Goal: Book appointment/travel/reservation

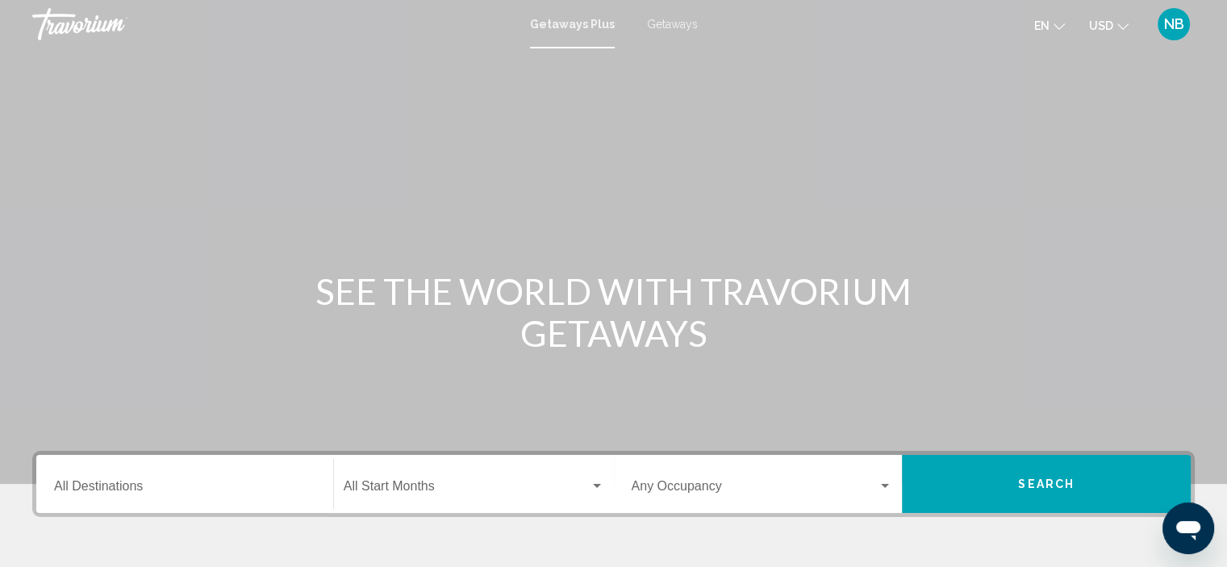
click at [140, 494] on input "Destination All Destinations" at bounding box center [184, 489] width 261 height 15
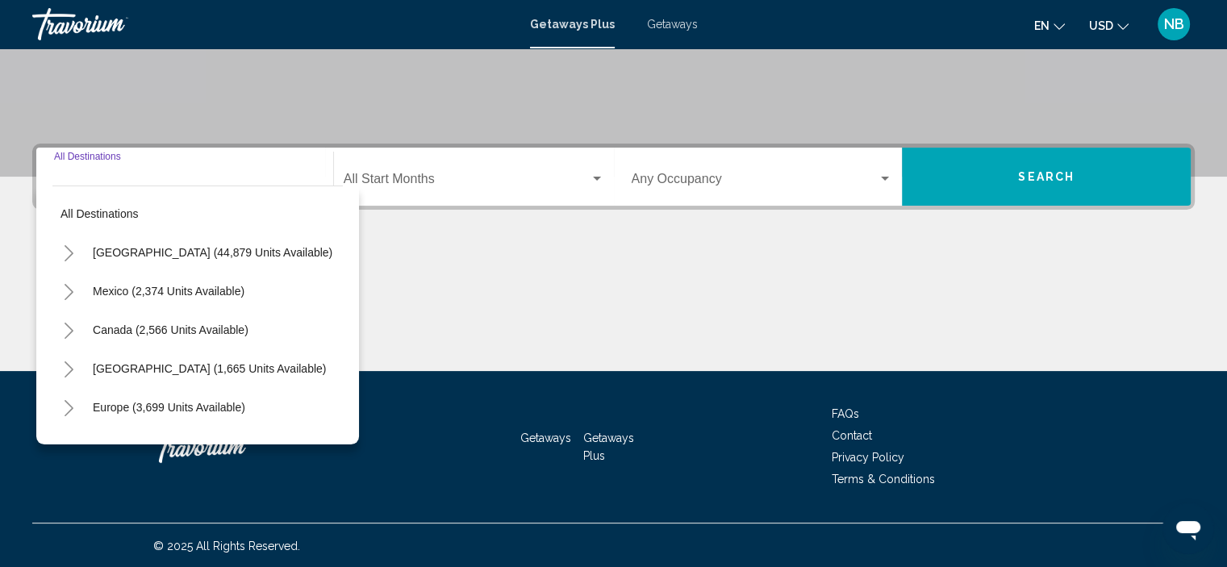
scroll to position [308, 0]
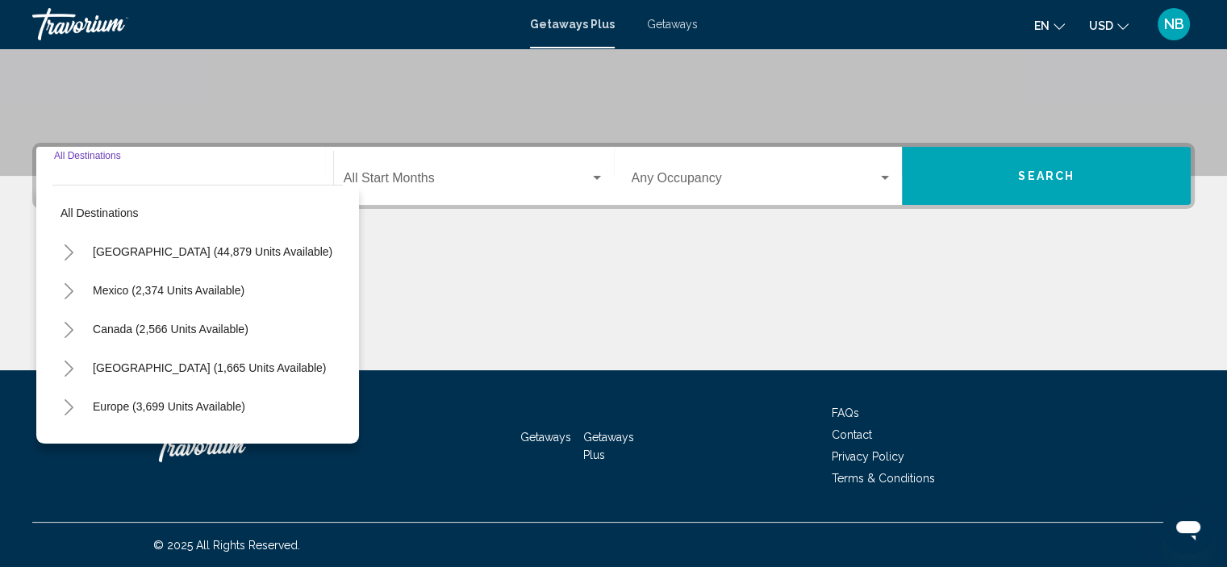
click at [71, 254] on icon "Toggle United States (44,879 units available)" at bounding box center [69, 252] width 12 height 16
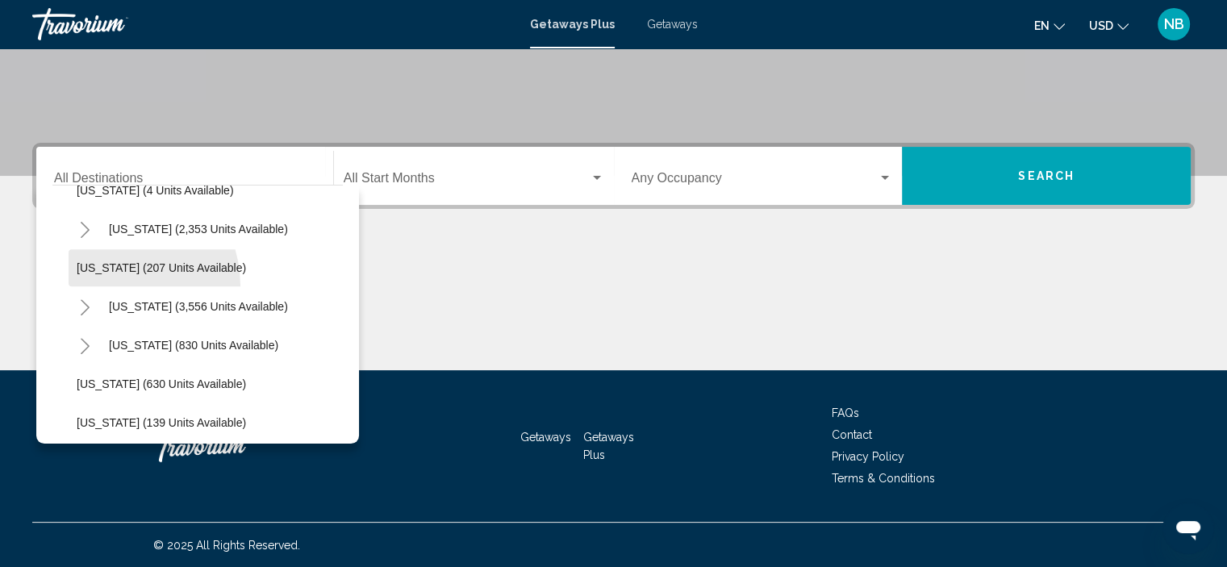
scroll to position [841, 0]
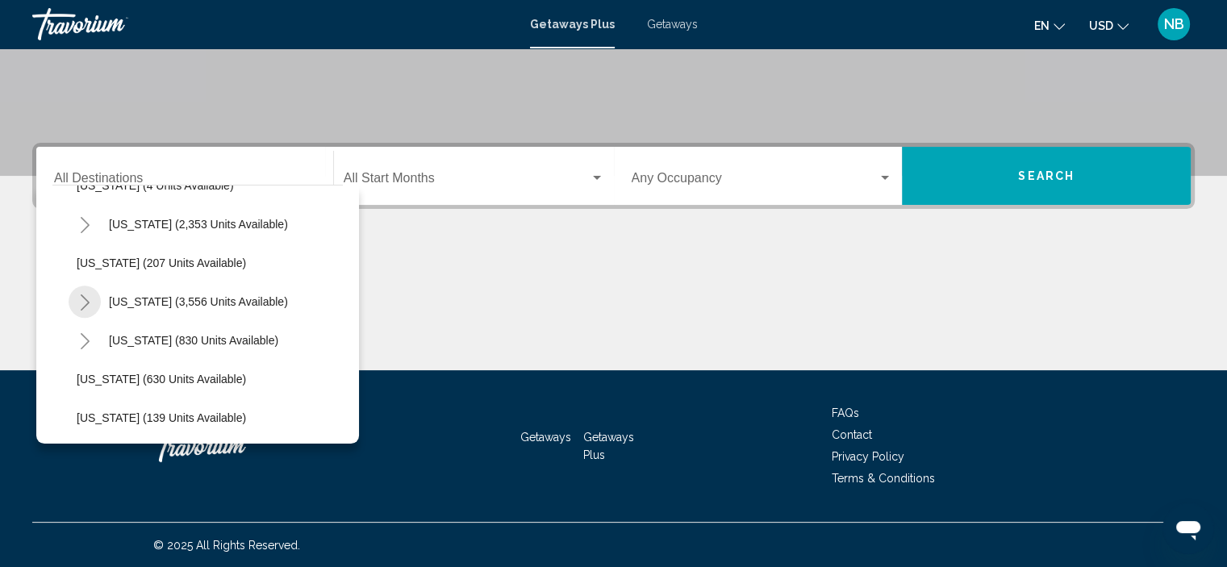
click at [85, 299] on icon "Toggle Nevada (3,556 units available)" at bounding box center [85, 302] width 9 height 16
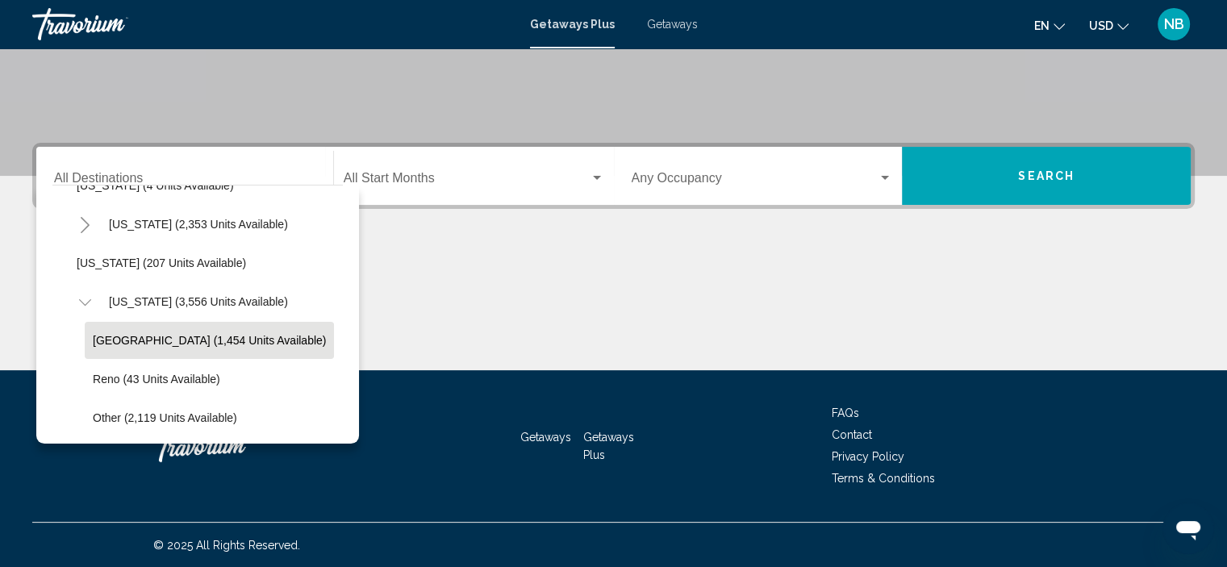
click at [105, 340] on span "[GEOGRAPHIC_DATA] (1,454 units available)" at bounding box center [209, 340] width 233 height 13
type input "**********"
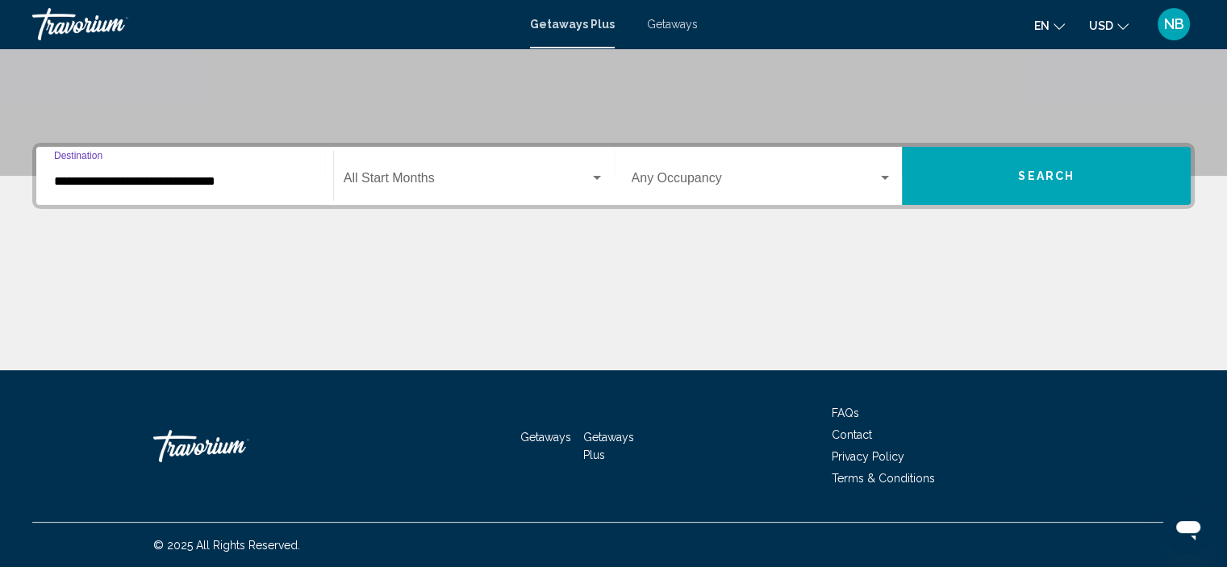
click at [414, 186] on span "Search widget" at bounding box center [467, 181] width 246 height 15
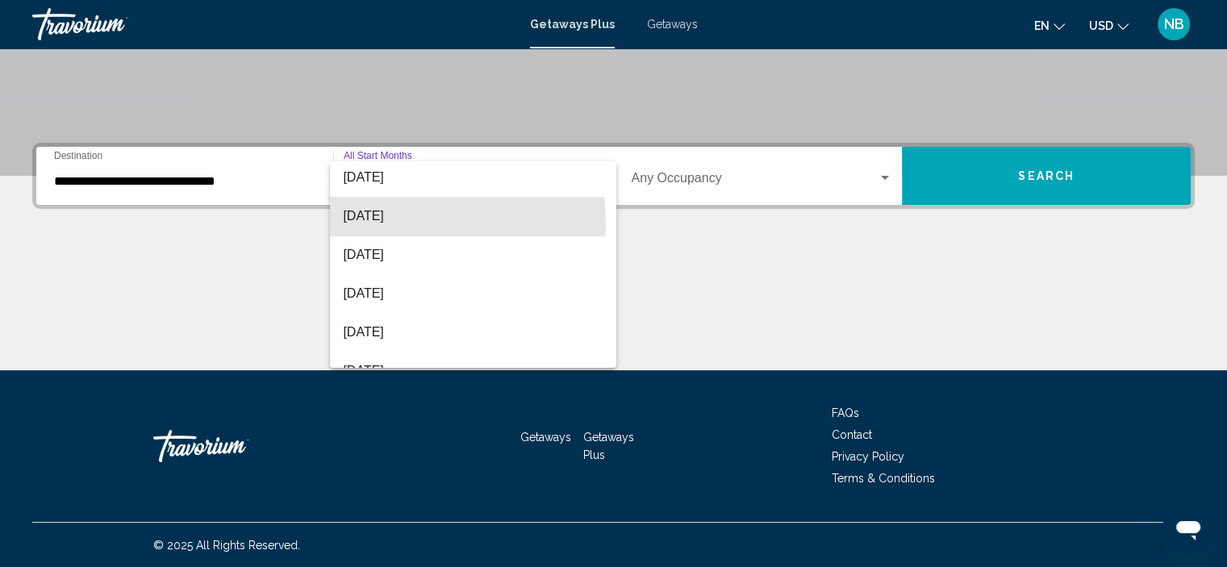
scroll to position [85, 0]
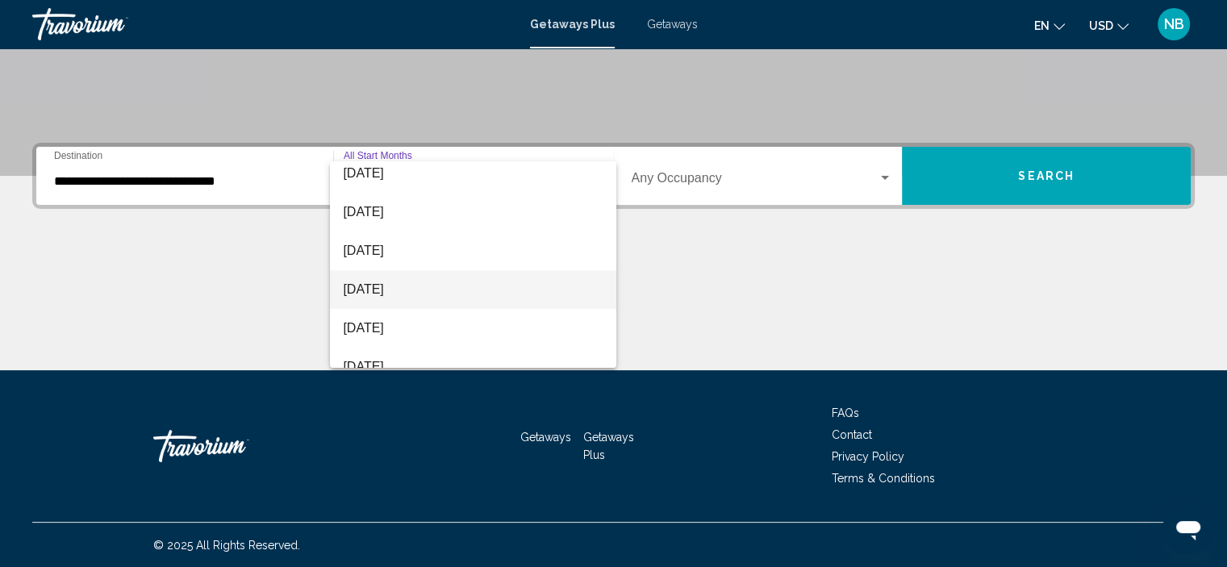
click at [374, 297] on span "[DATE]" at bounding box center [473, 289] width 261 height 39
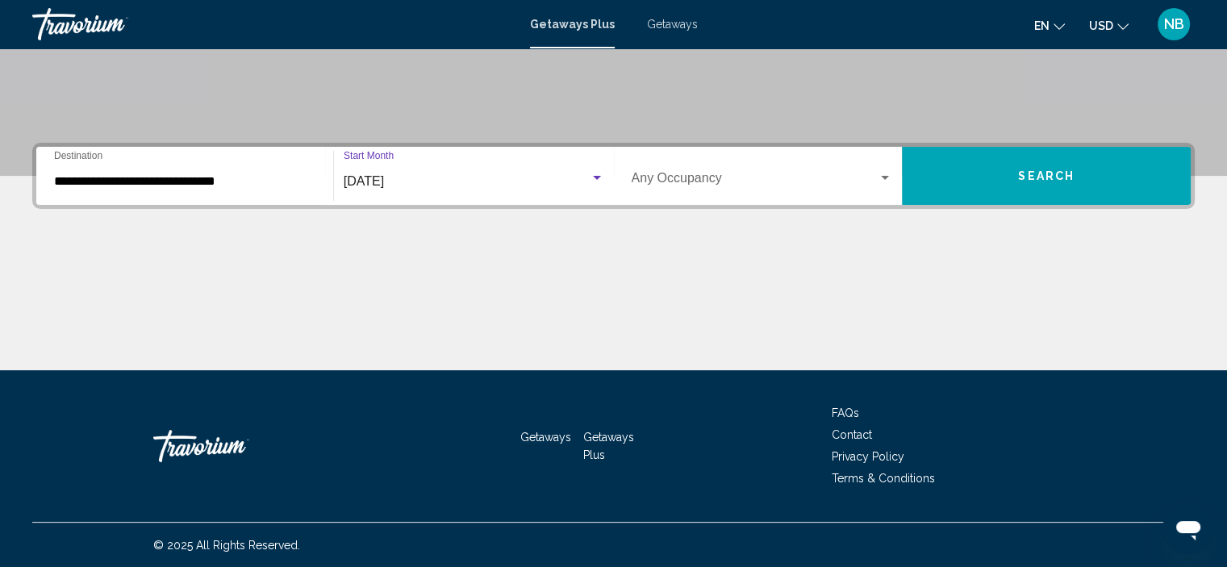
click at [656, 181] on span "Search widget" at bounding box center [755, 181] width 247 height 15
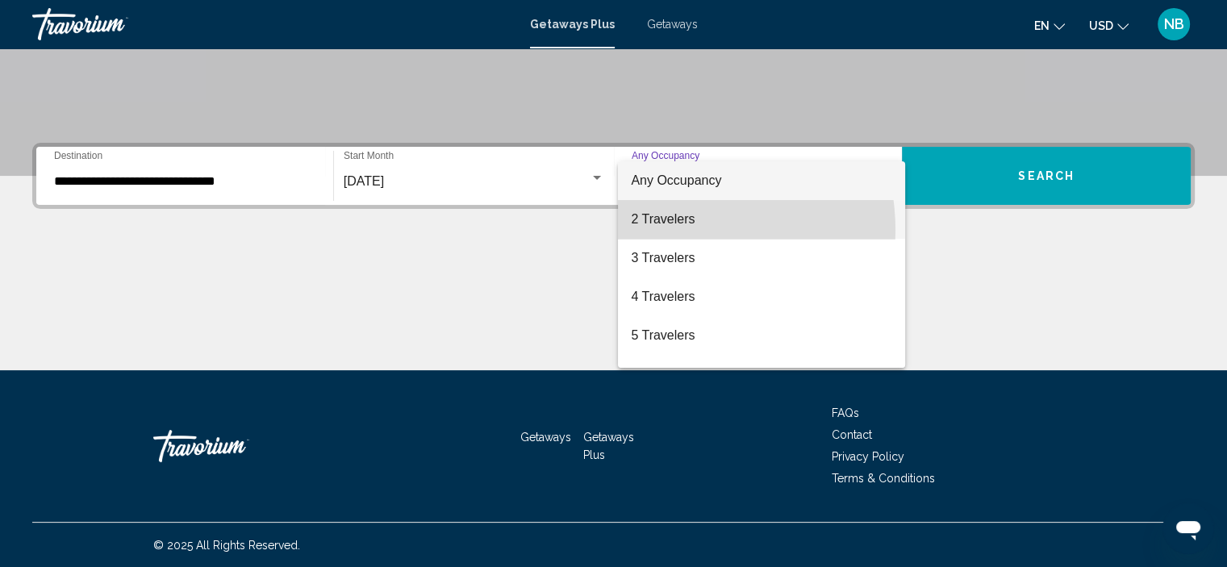
click at [659, 231] on span "2 Travelers" at bounding box center [761, 219] width 261 height 39
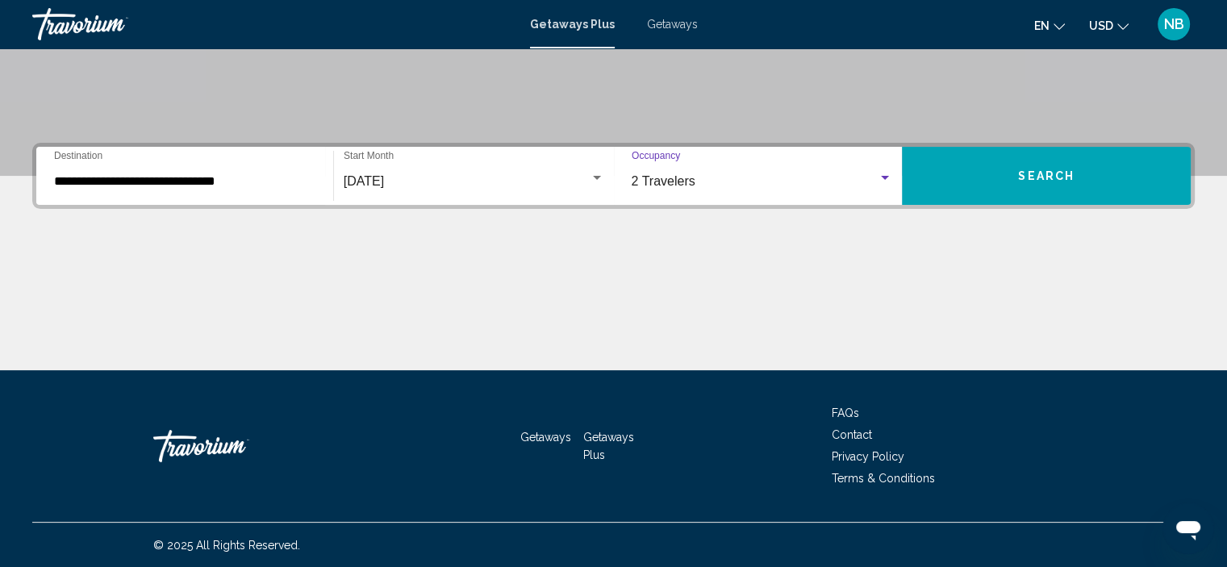
click at [1026, 175] on span "Search" at bounding box center [1046, 176] width 56 height 13
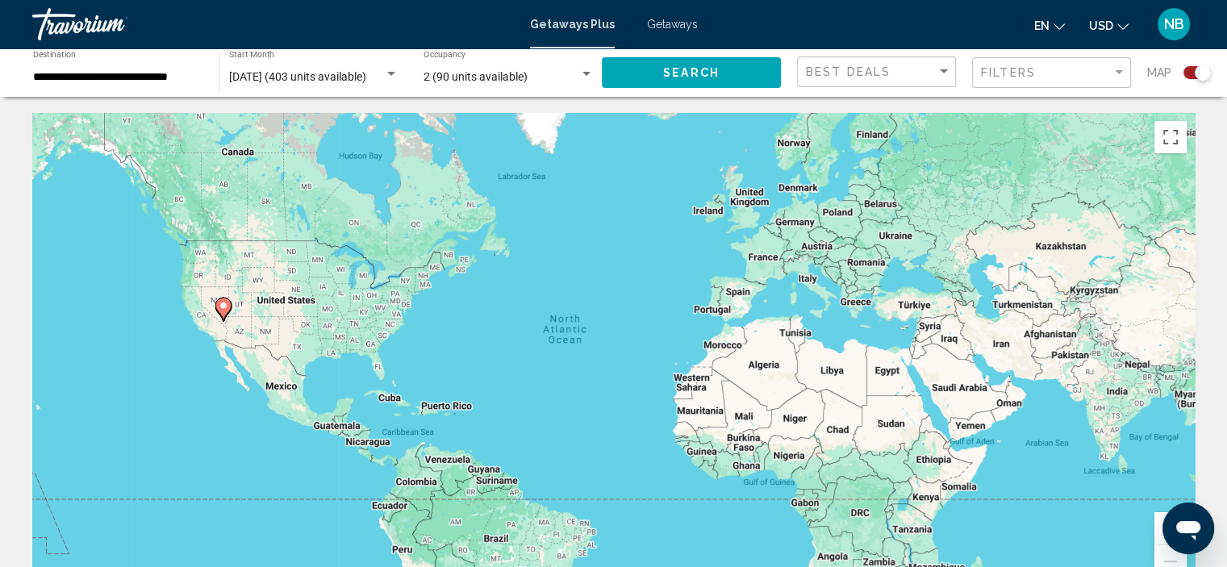
click at [668, 22] on span "Getaways" at bounding box center [672, 24] width 51 height 13
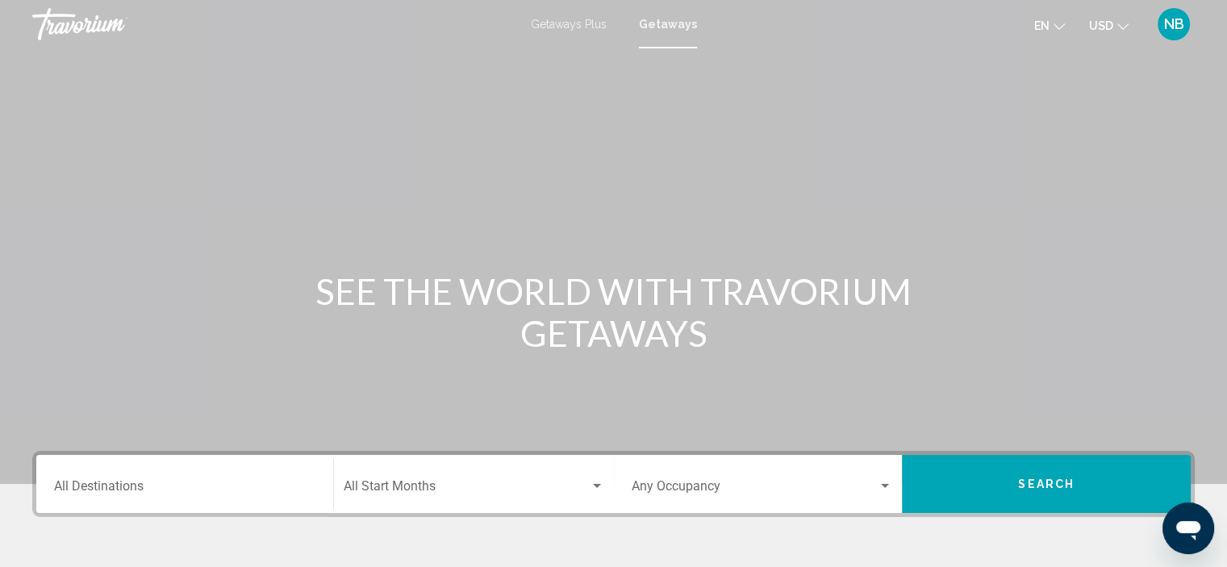
click at [152, 482] on input "Destination All Destinations" at bounding box center [184, 489] width 261 height 15
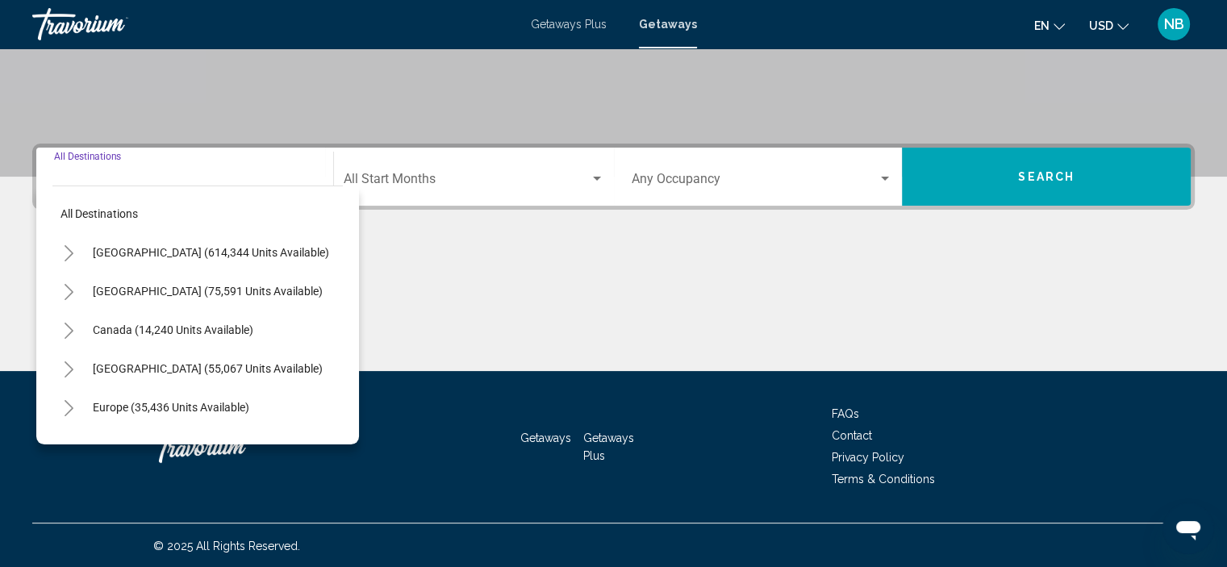
scroll to position [308, 0]
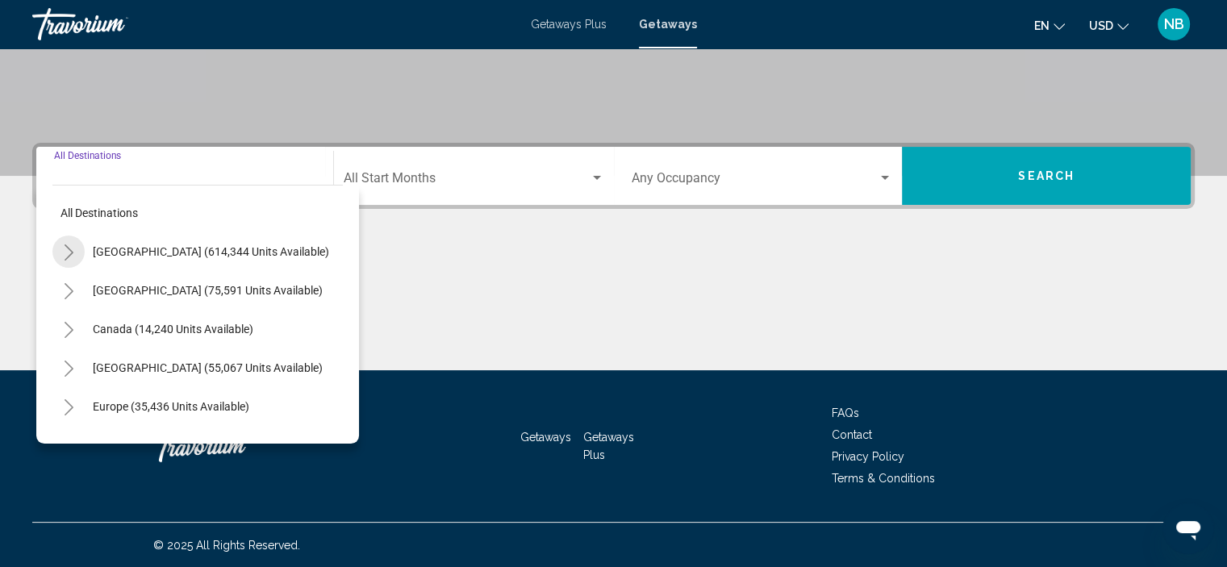
click at [73, 245] on icon "Toggle United States (614,344 units available)" at bounding box center [69, 252] width 12 height 16
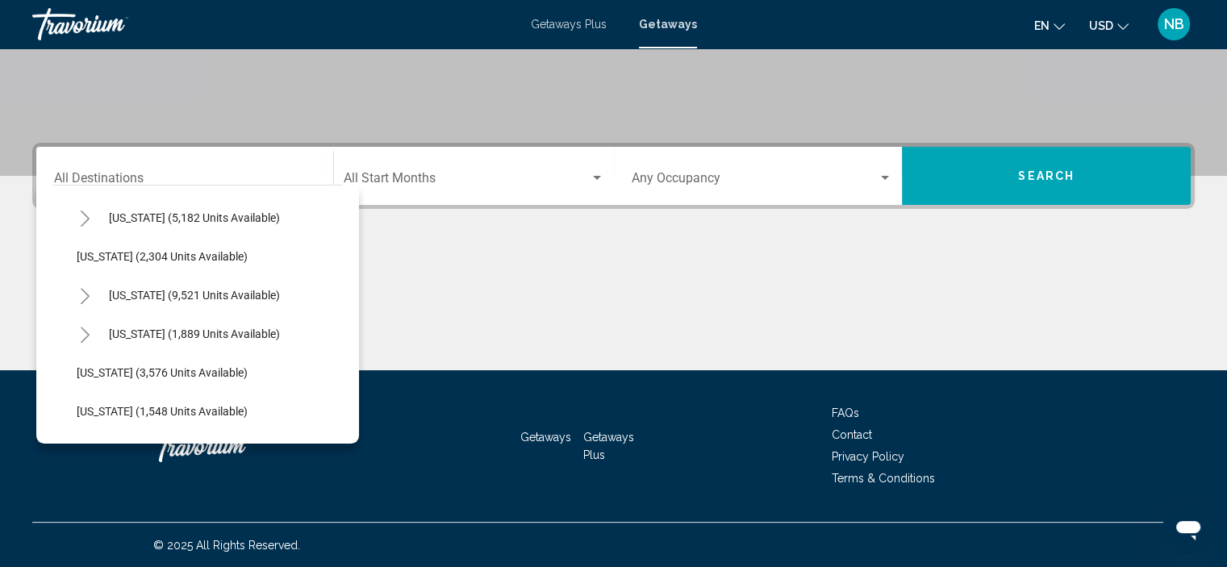
scroll to position [889, 0]
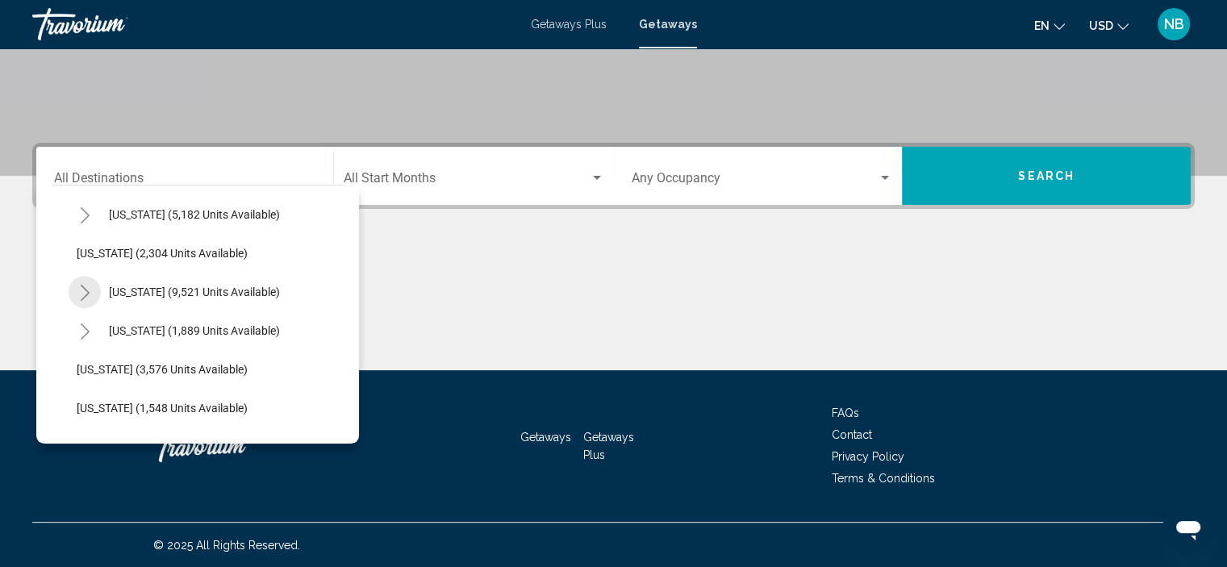
click at [87, 290] on icon "Toggle Nevada (9,521 units available)" at bounding box center [85, 293] width 12 height 16
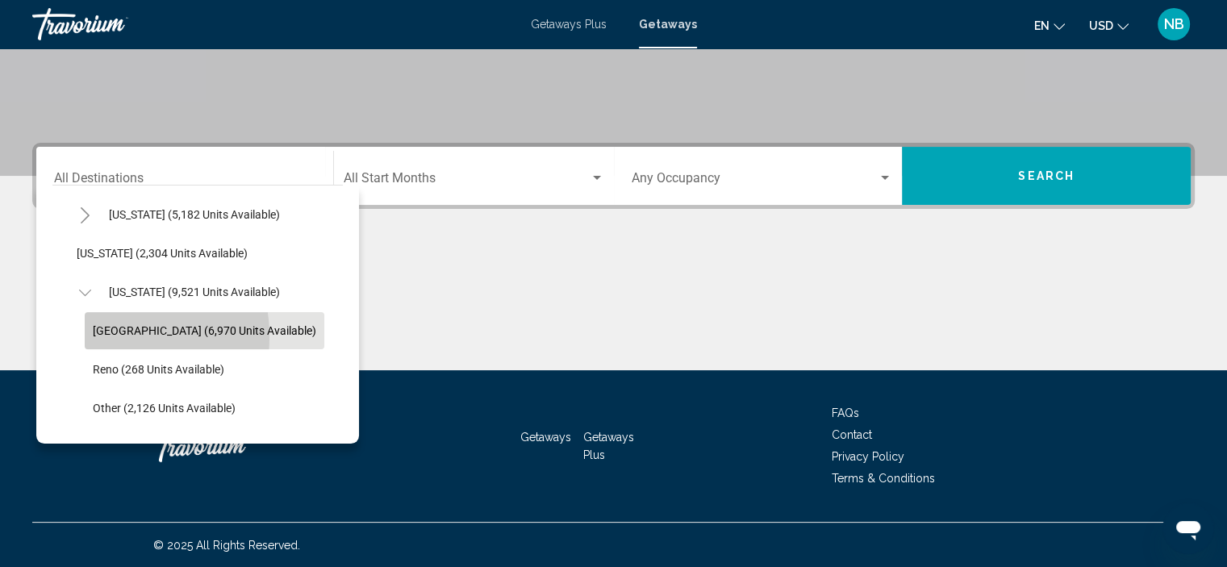
click at [104, 336] on span "[GEOGRAPHIC_DATA] (6,970 units available)" at bounding box center [204, 330] width 223 height 13
type input "**********"
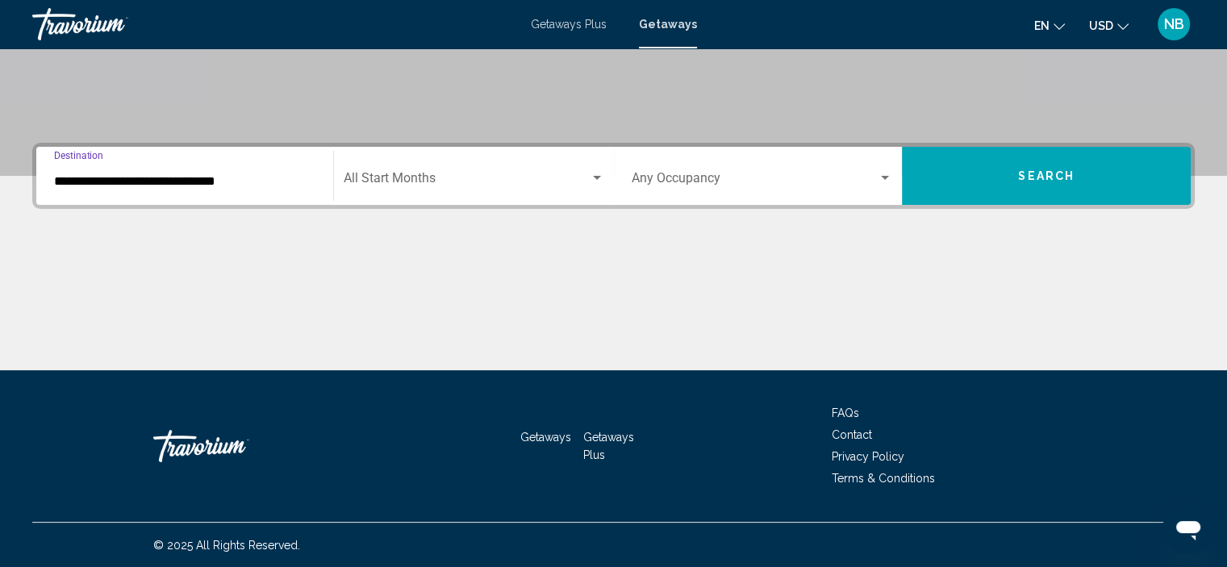
click at [527, 177] on span "Search widget" at bounding box center [467, 181] width 246 height 15
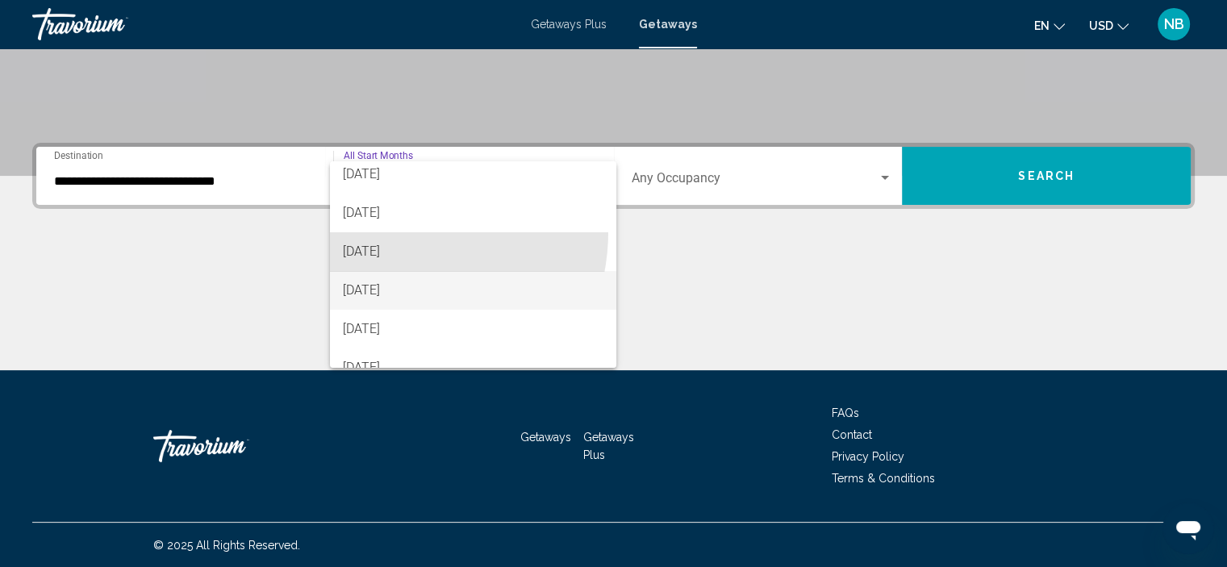
scroll to position [71, 0]
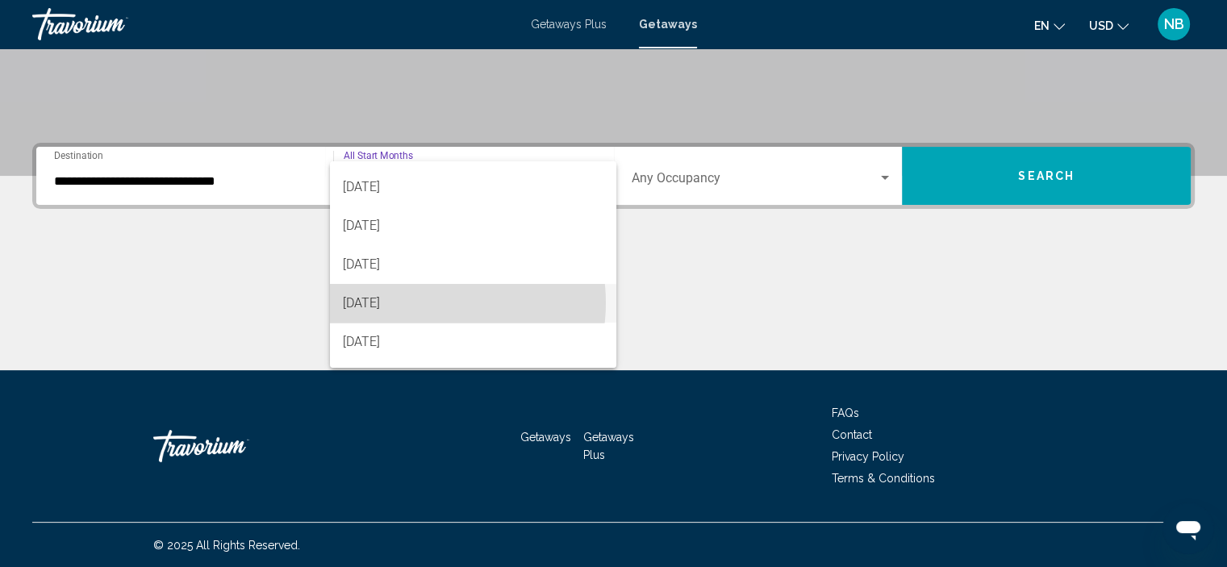
click at [432, 303] on span "[DATE]" at bounding box center [473, 303] width 261 height 39
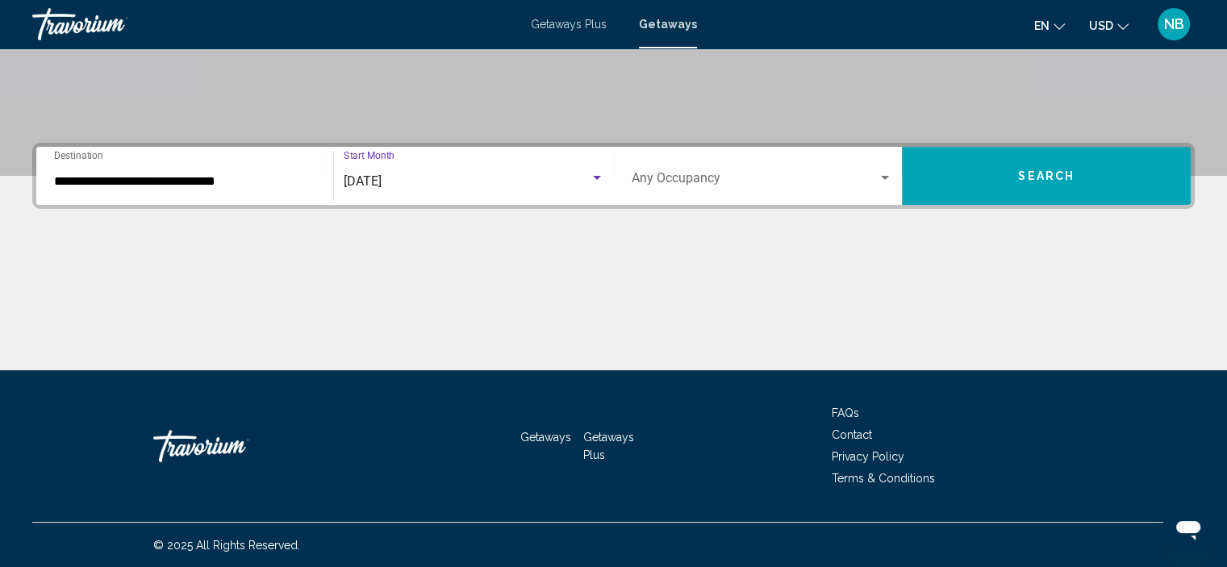
click at [782, 177] on span "Search widget" at bounding box center [755, 181] width 247 height 15
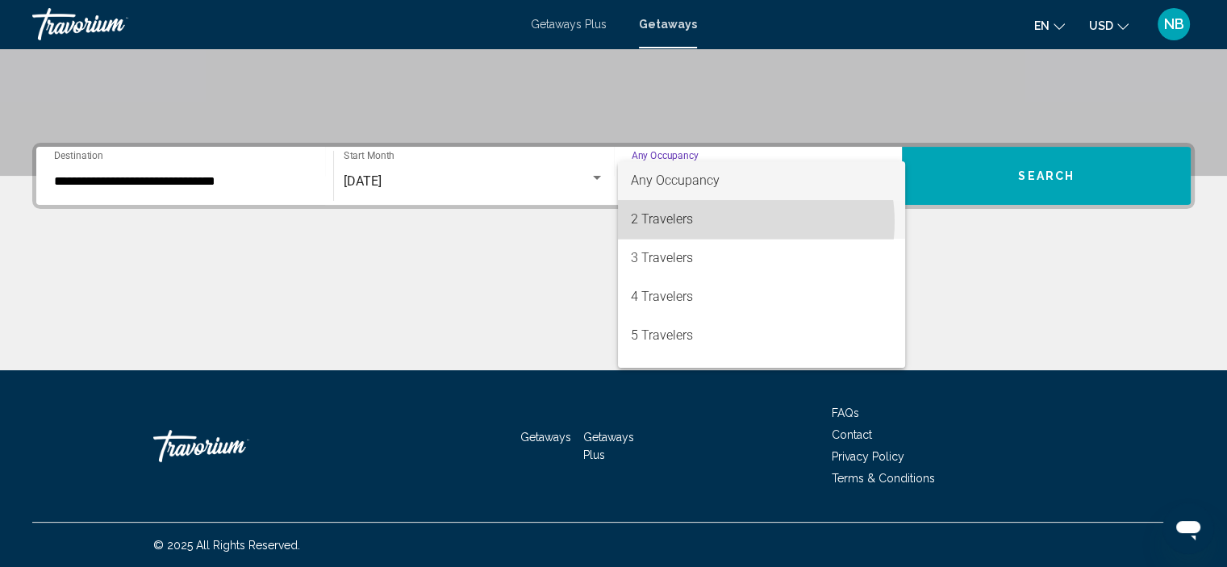
click at [736, 222] on span "2 Travelers" at bounding box center [761, 219] width 261 height 39
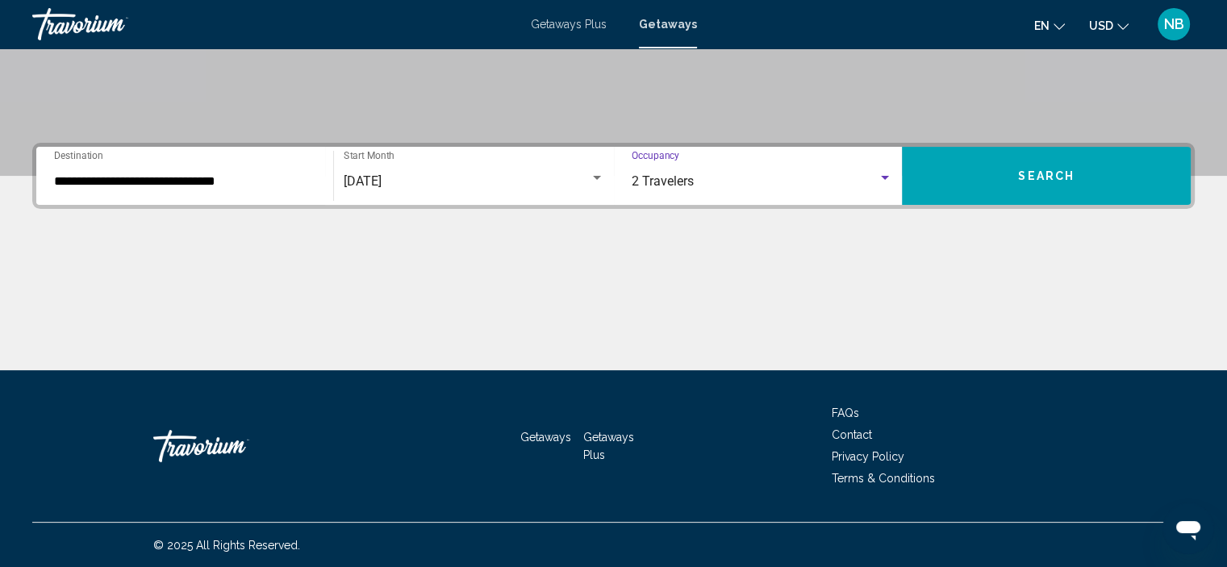
click at [1035, 161] on button "Search" at bounding box center [1046, 176] width 289 height 58
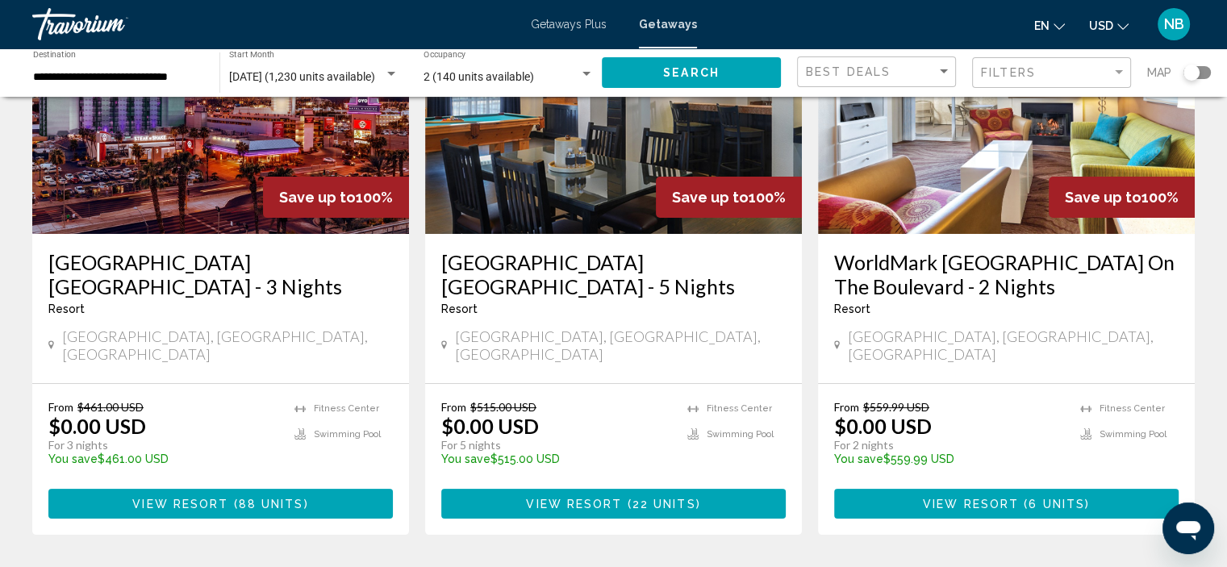
scroll to position [226, 0]
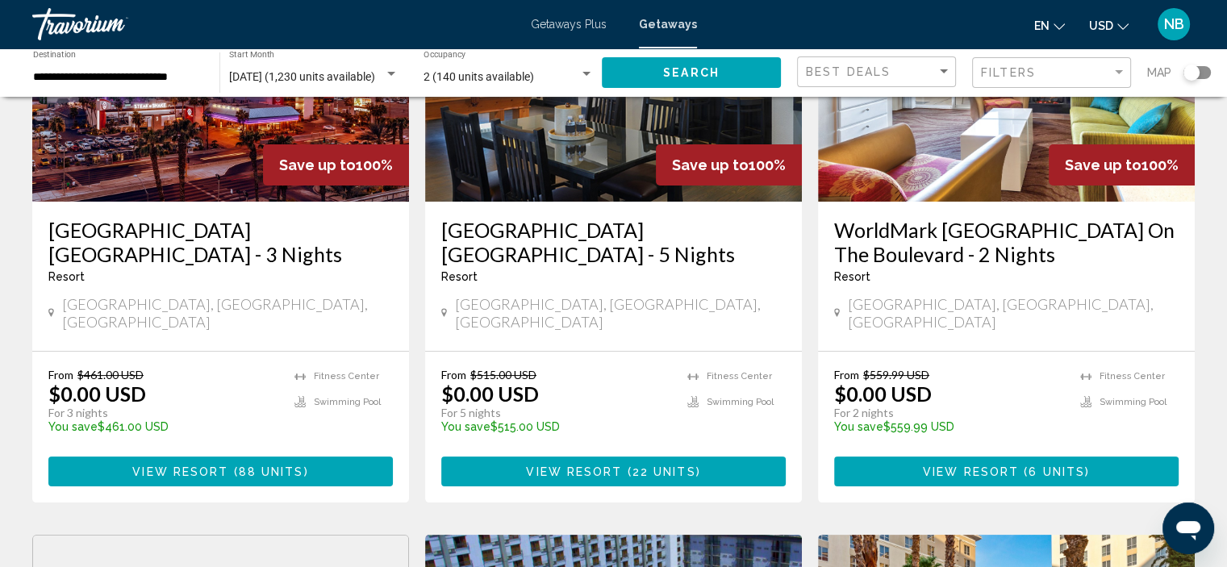
click at [368, 457] on button "View Resort ( 88 units )" at bounding box center [220, 472] width 344 height 30
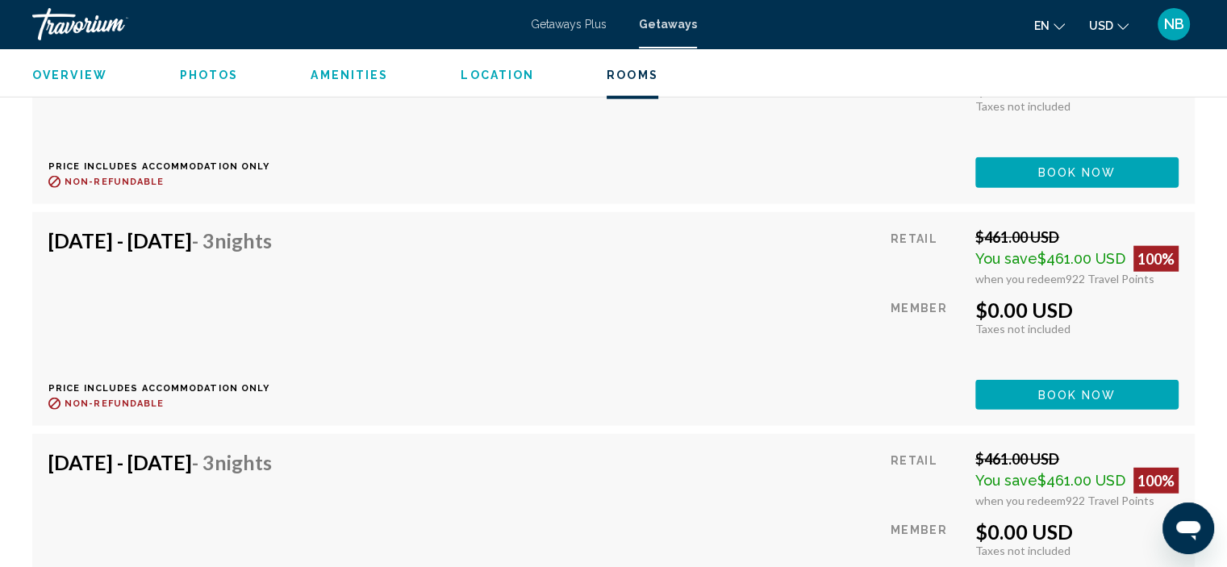
scroll to position [3943, 0]
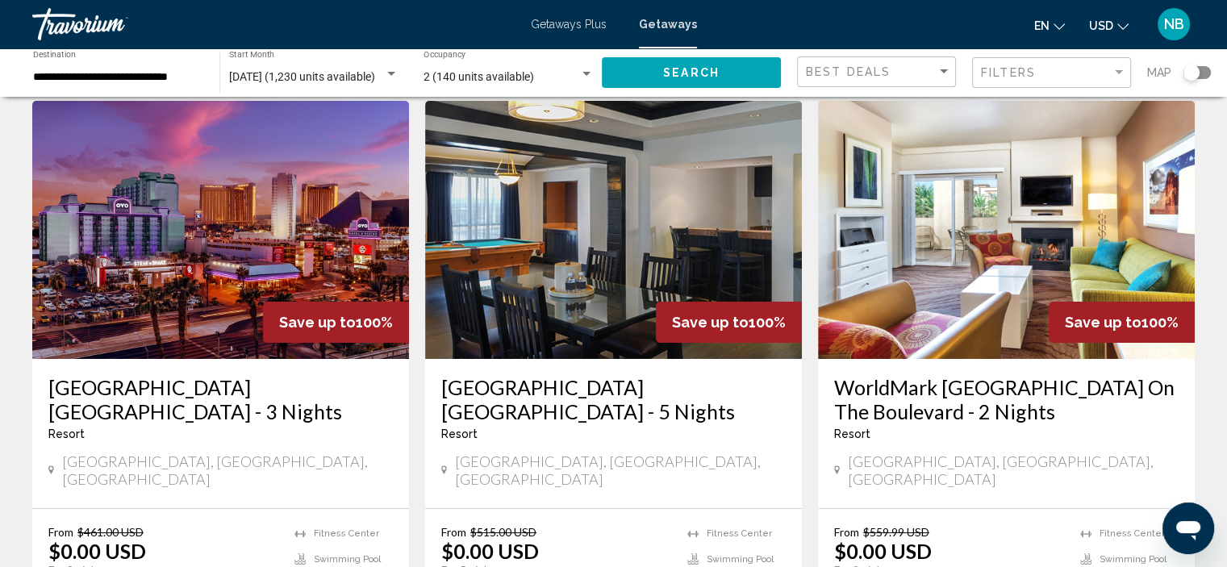
scroll to position [97, 0]
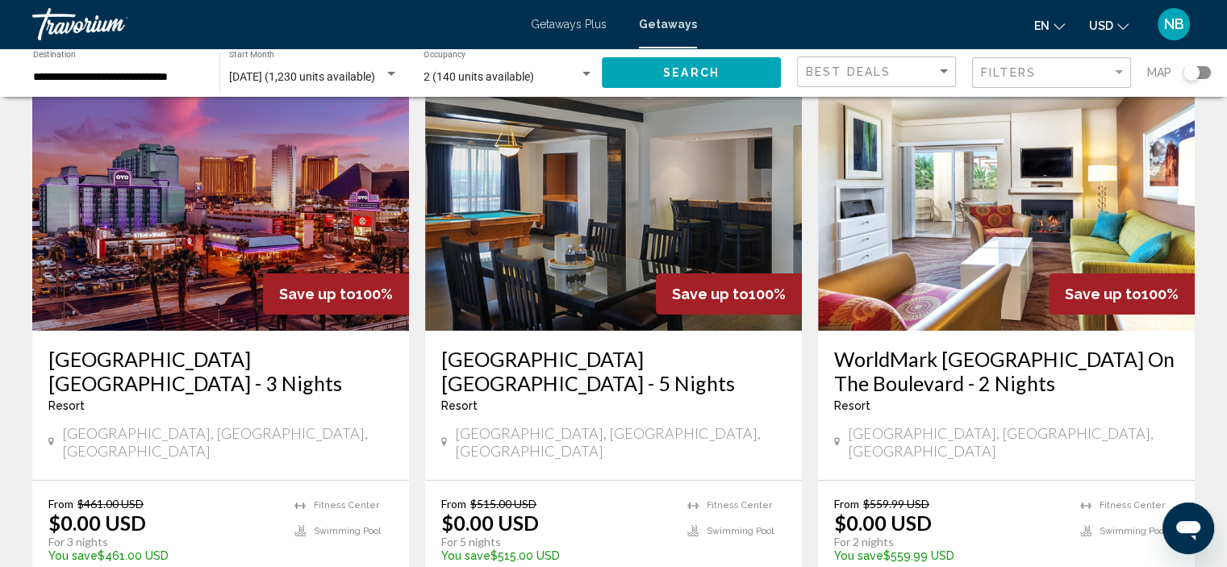
click at [580, 294] on img "Main content" at bounding box center [613, 202] width 377 height 258
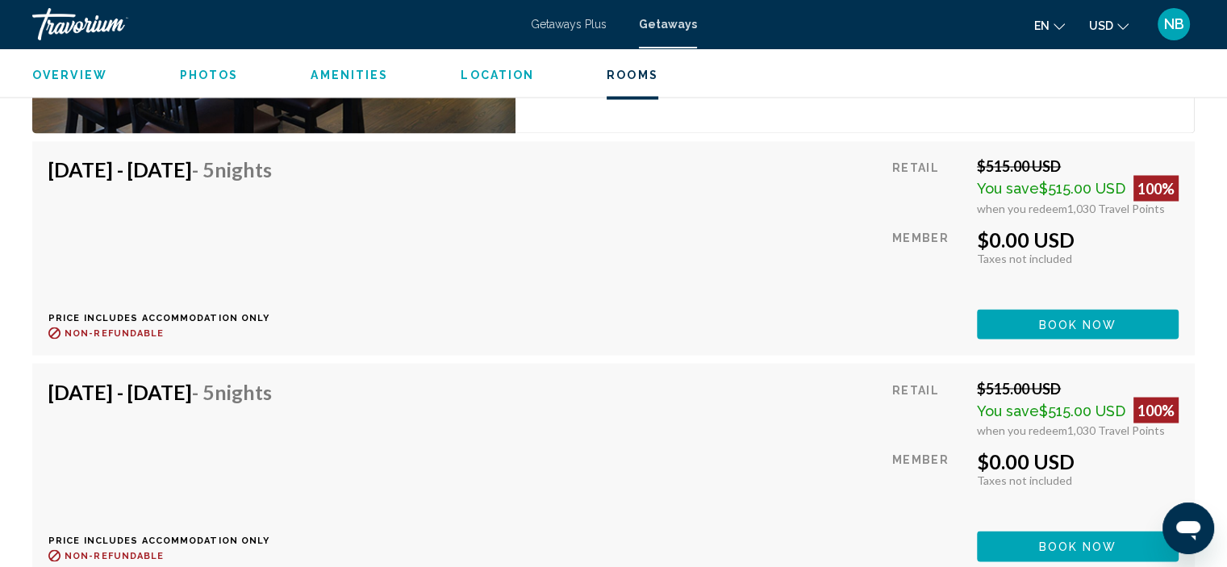
scroll to position [2846, 0]
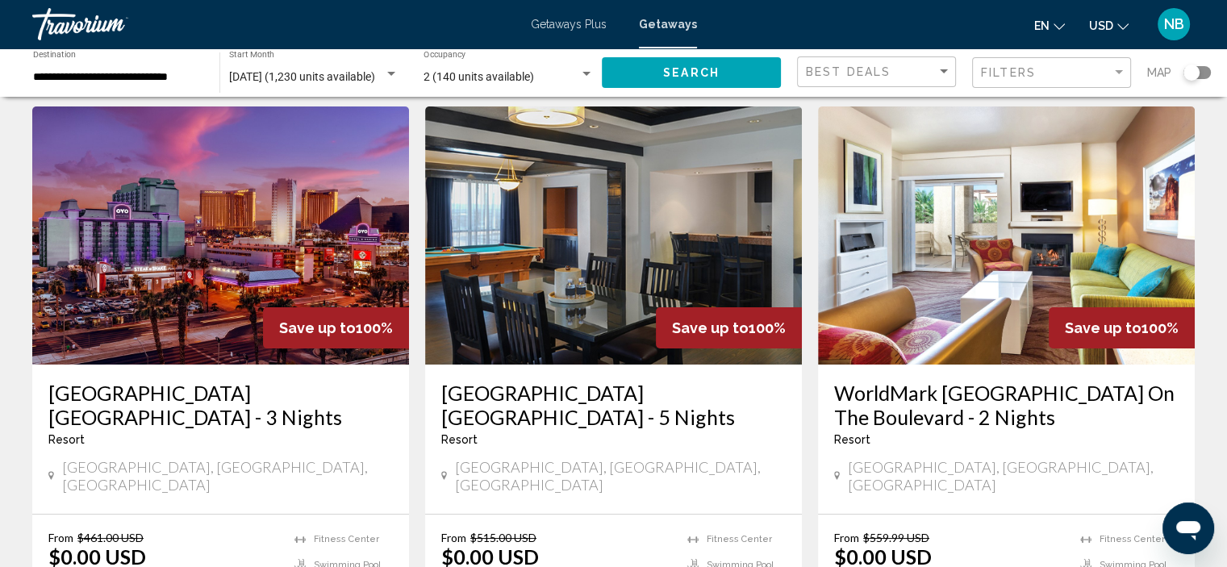
scroll to position [65, 0]
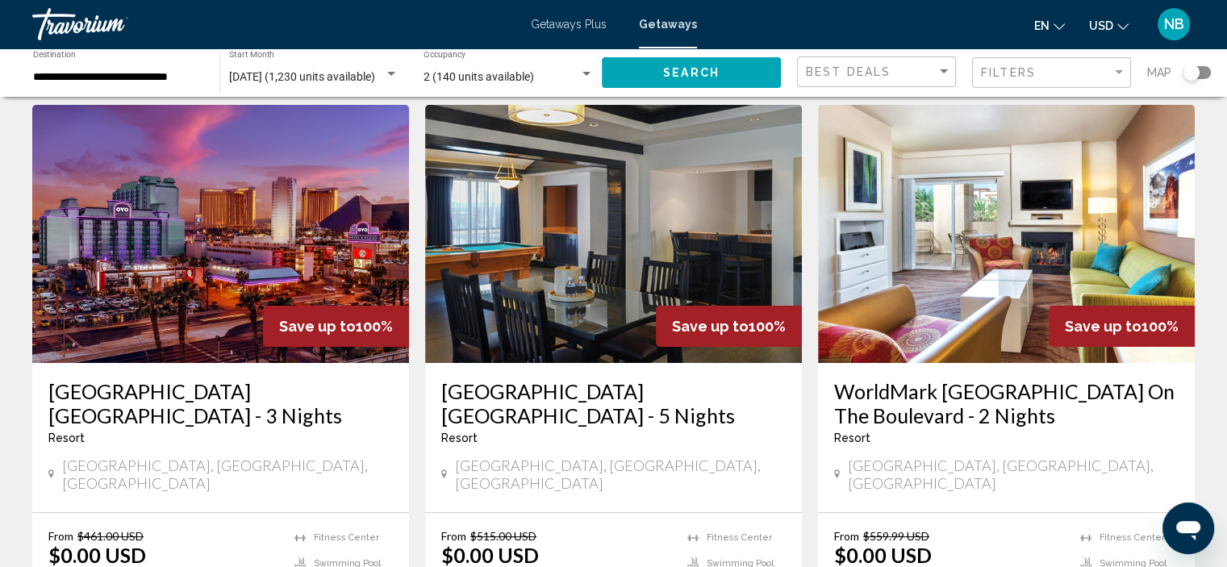
click at [232, 282] on img "Main content" at bounding box center [220, 234] width 377 height 258
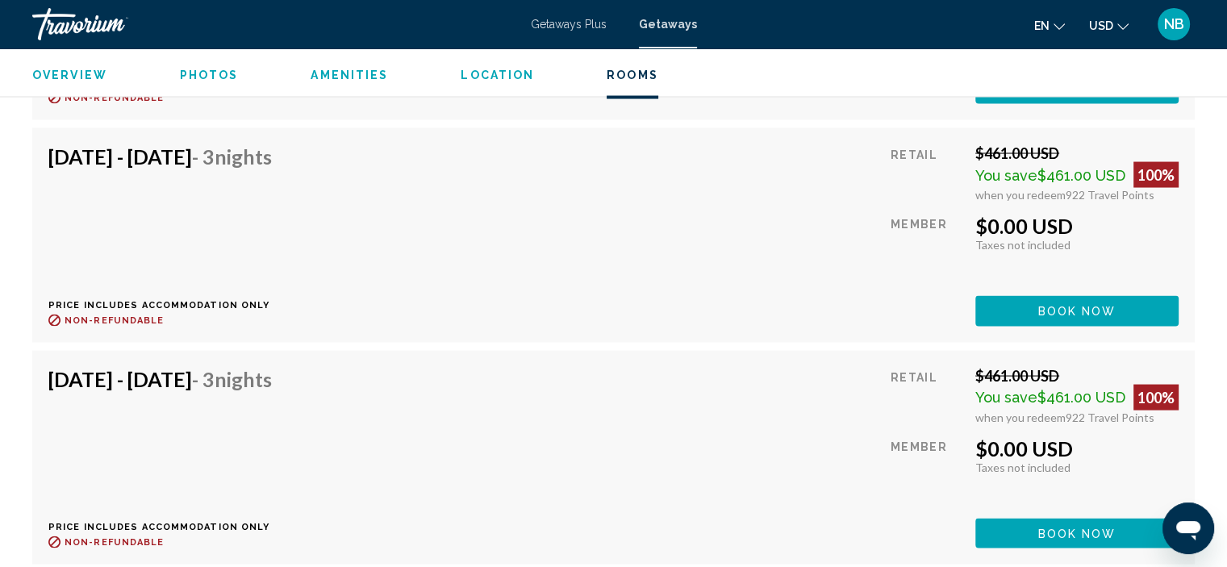
scroll to position [3153, 0]
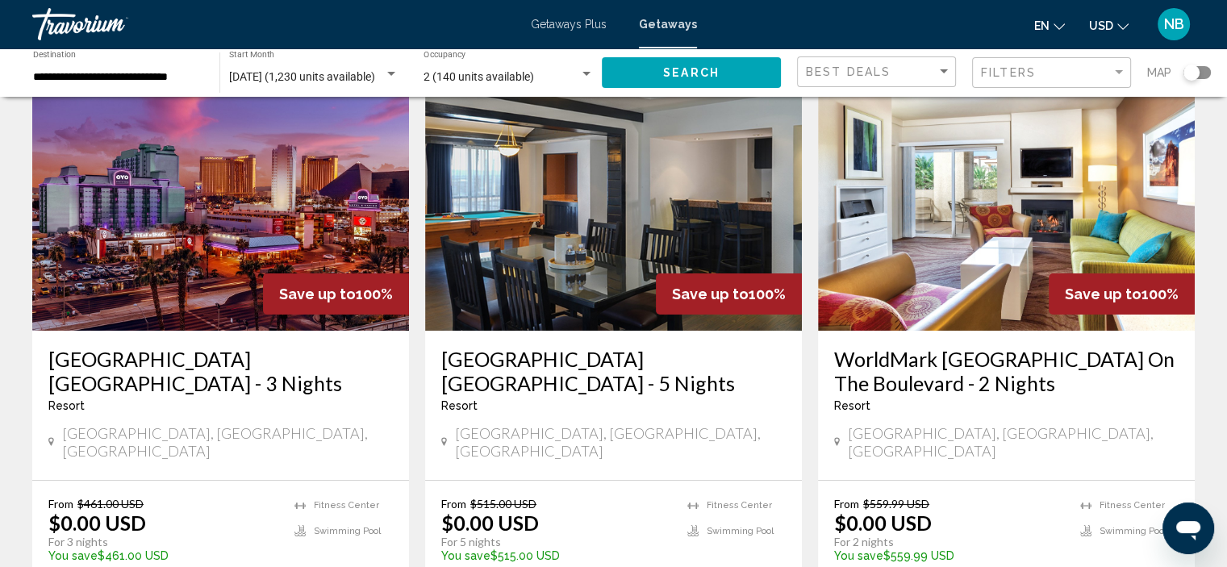
scroll to position [129, 0]
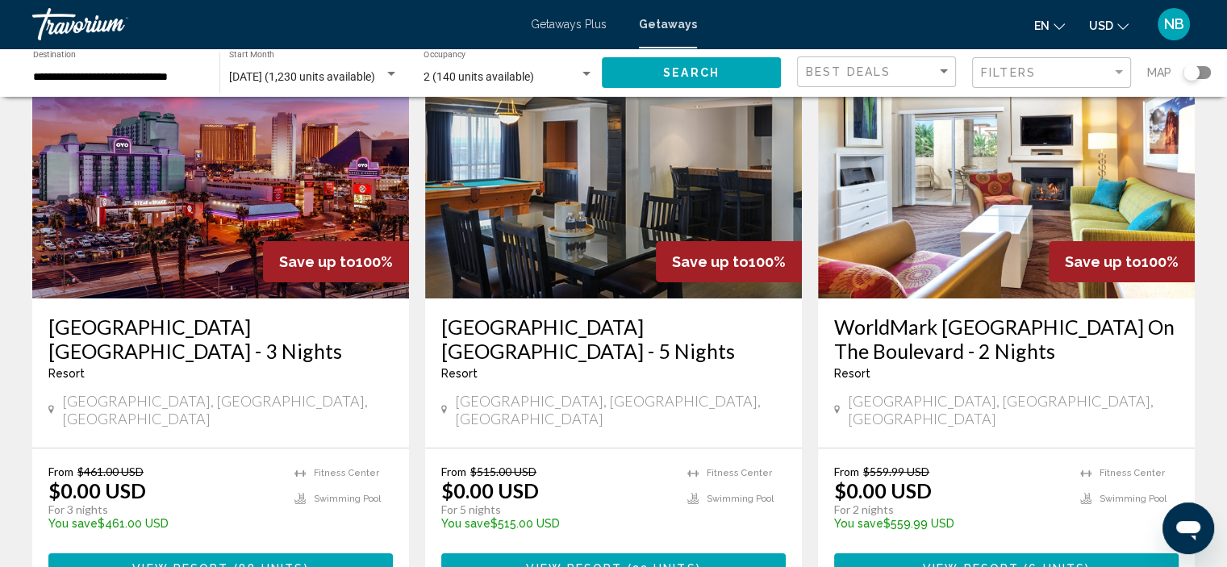
click at [1006, 228] on img "Main content" at bounding box center [1006, 169] width 377 height 258
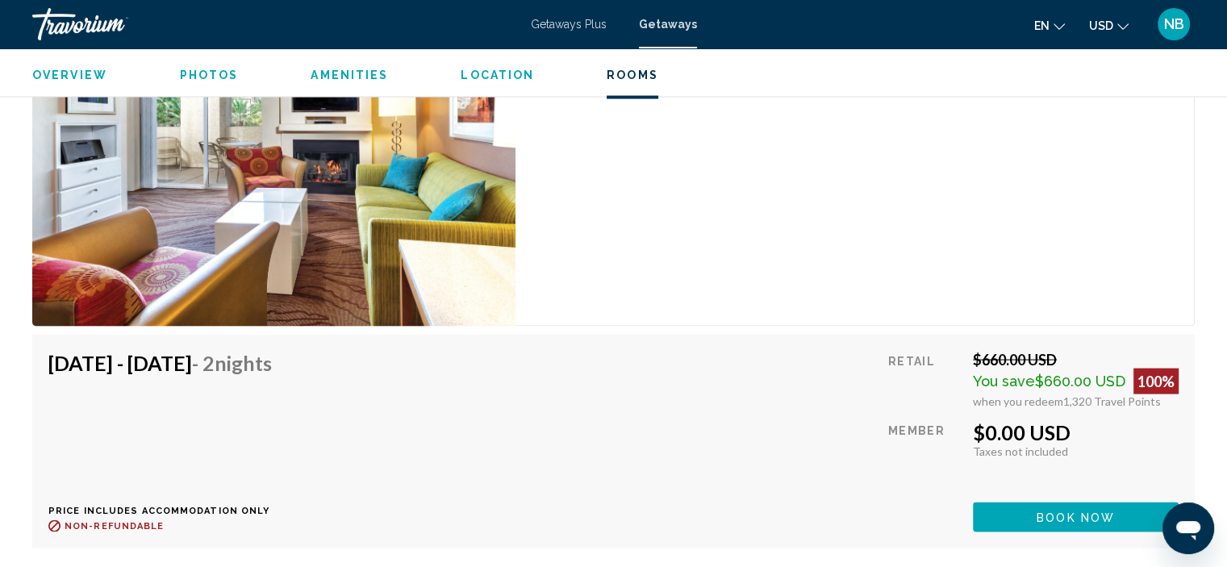
scroll to position [3169, 0]
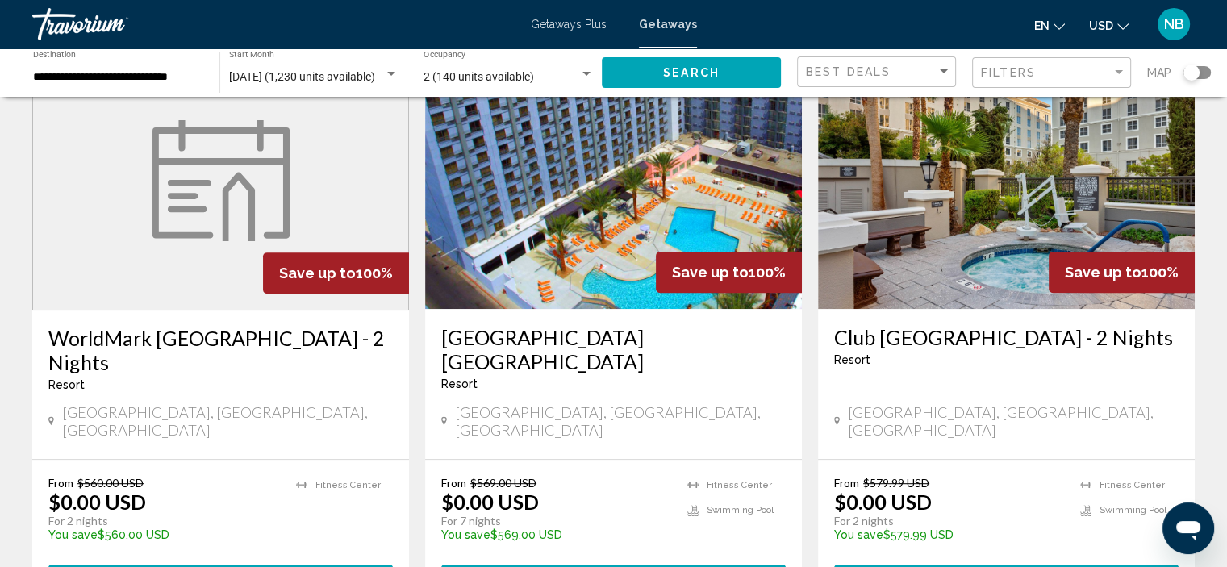
scroll to position [678, 0]
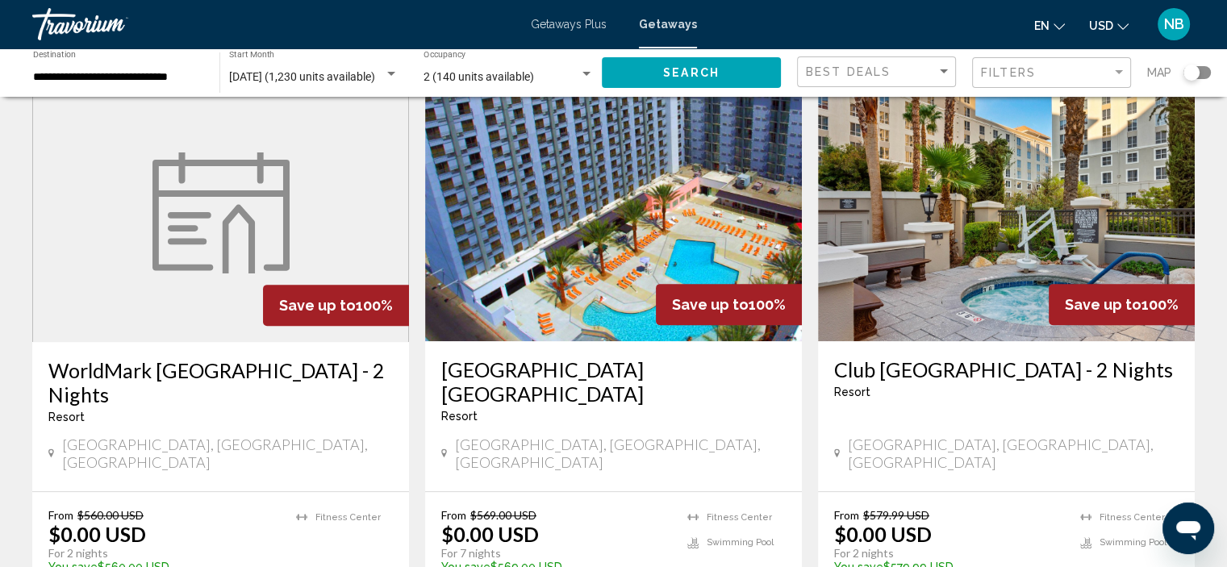
click at [1104, 193] on img "Main content" at bounding box center [1006, 212] width 377 height 258
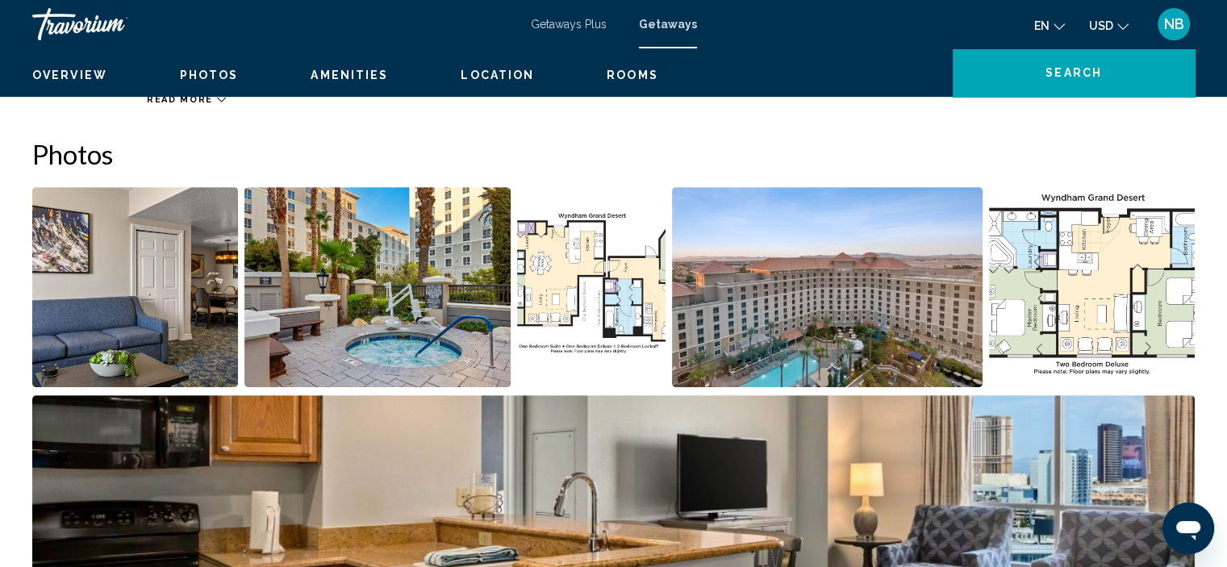
scroll to position [6, 0]
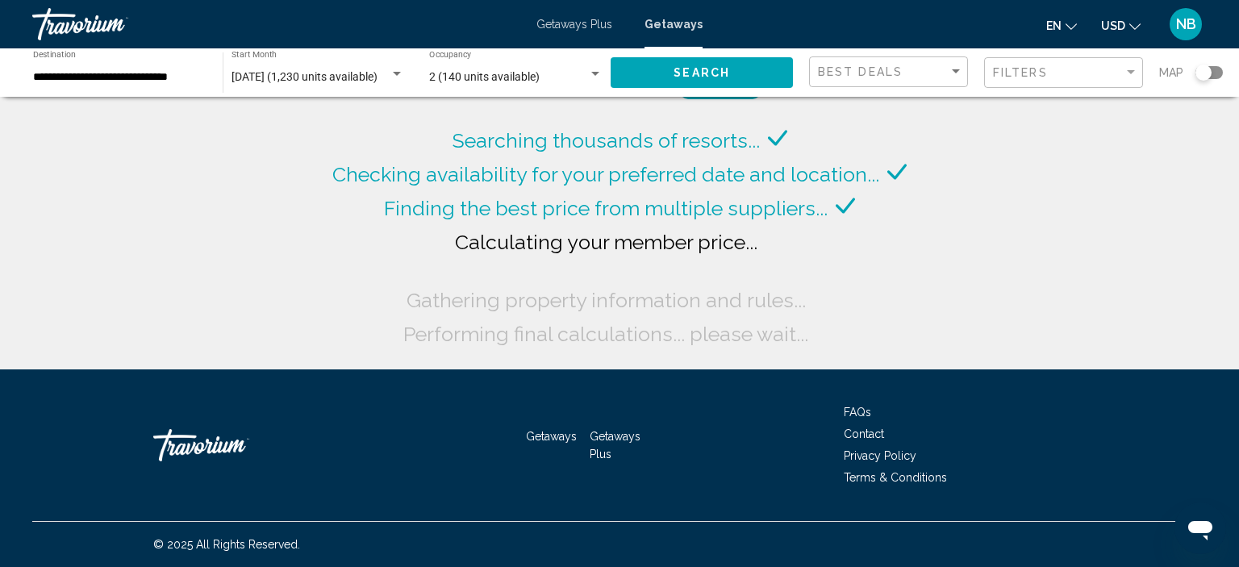
click at [340, 82] on span "[DATE] (1,230 units available)" at bounding box center [305, 76] width 146 height 13
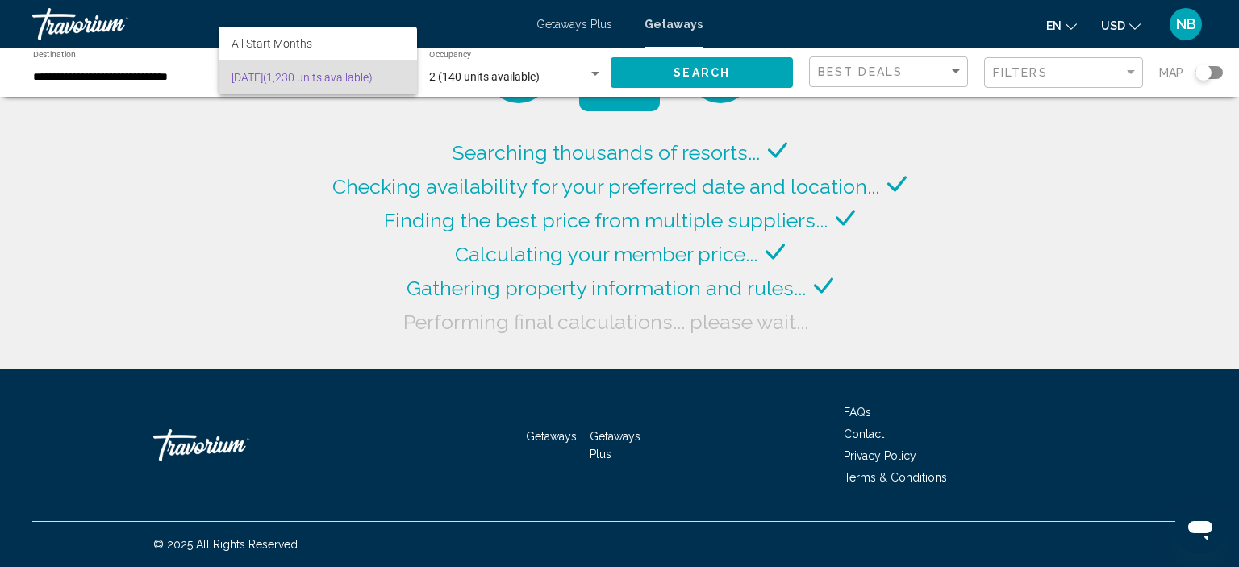
click at [189, 185] on div at bounding box center [619, 283] width 1239 height 567
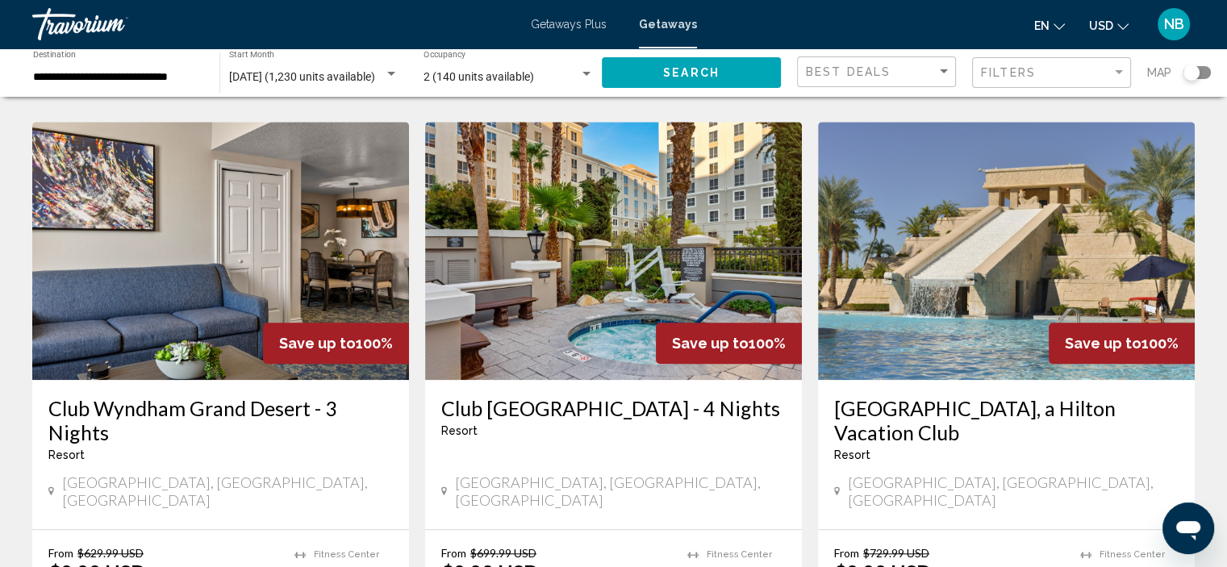
scroll to position [1236, 0]
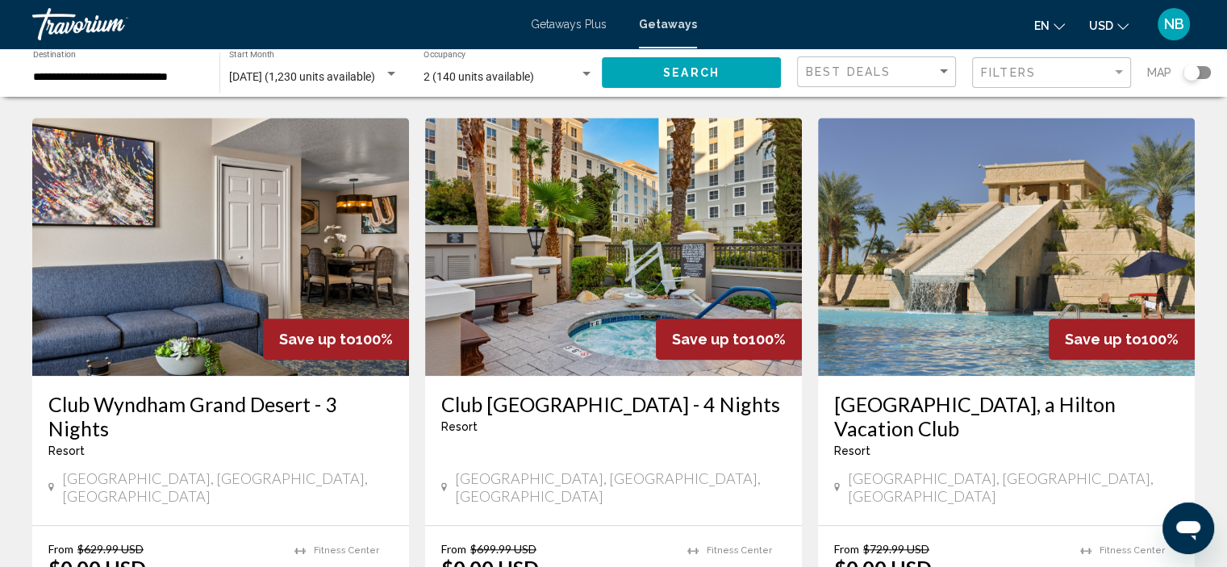
click at [94, 330] on img "Main content" at bounding box center [220, 247] width 377 height 258
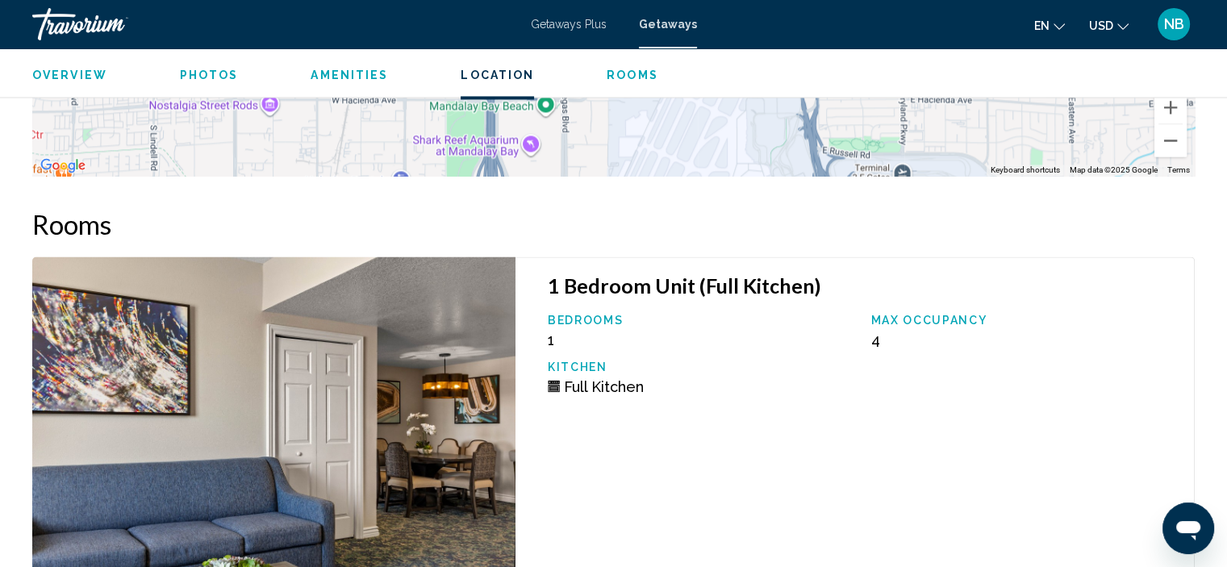
scroll to position [2650, 0]
